Goal: Find specific page/section: Find specific page/section

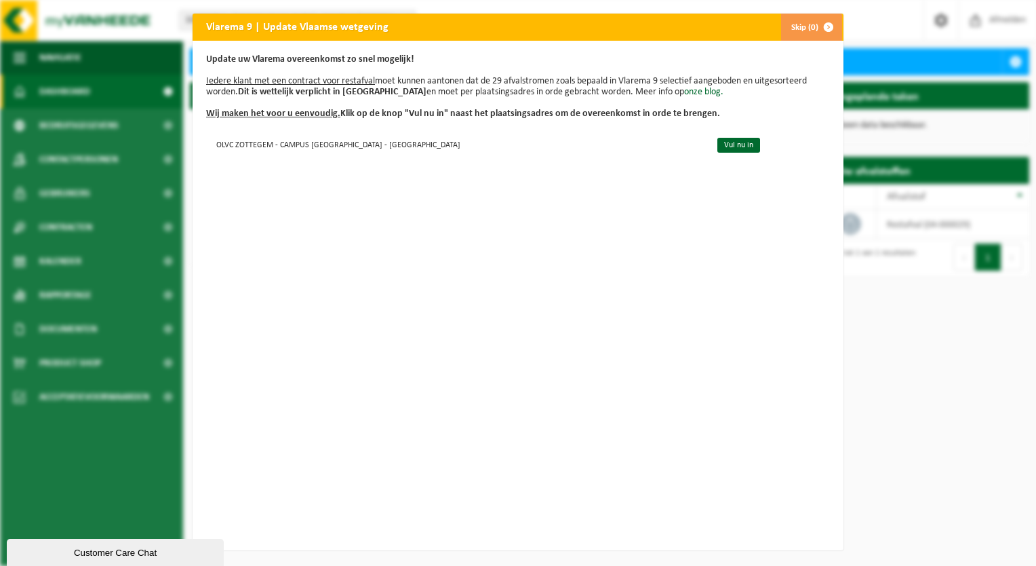
click at [798, 22] on button "Skip (0)" at bounding box center [812, 27] width 62 height 27
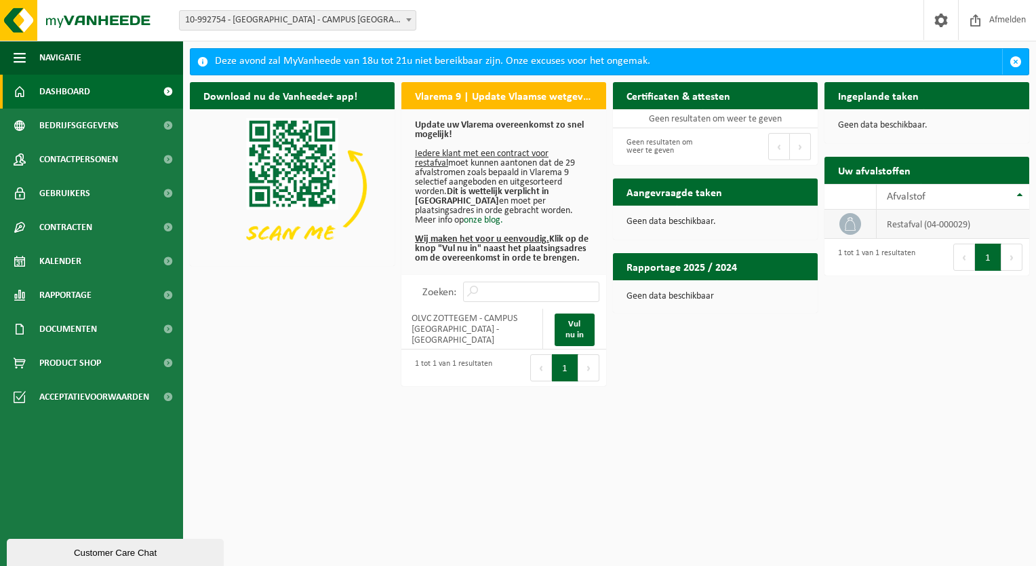
click at [854, 222] on icon at bounding box center [851, 224] width 14 height 14
click at [574, 324] on link "Vul nu in" at bounding box center [575, 329] width 40 height 33
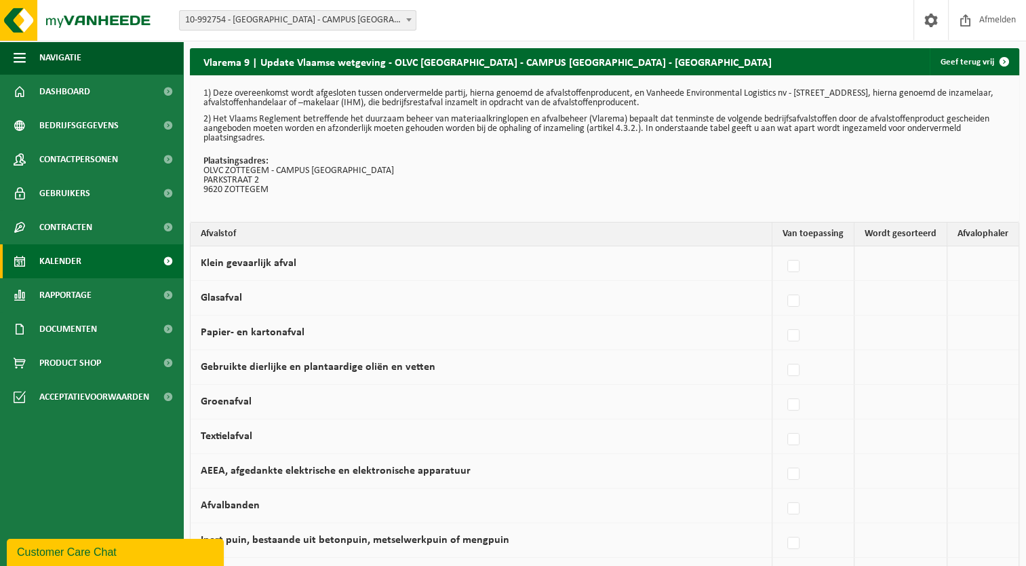
click at [66, 262] on span "Kalender" at bounding box center [60, 261] width 42 height 34
